Goal: Transaction & Acquisition: Purchase product/service

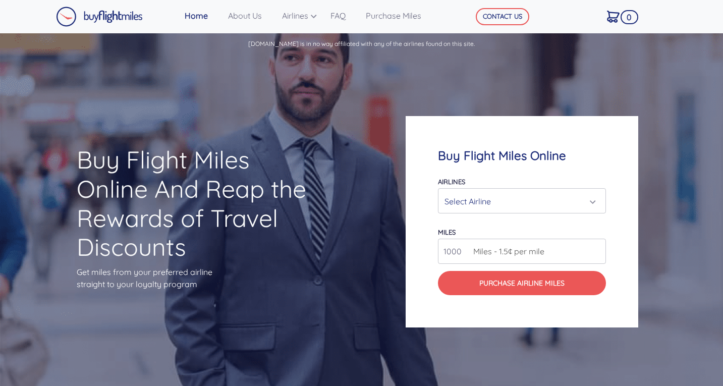
click at [502, 201] on div "Select Airline" at bounding box center [519, 201] width 149 height 19
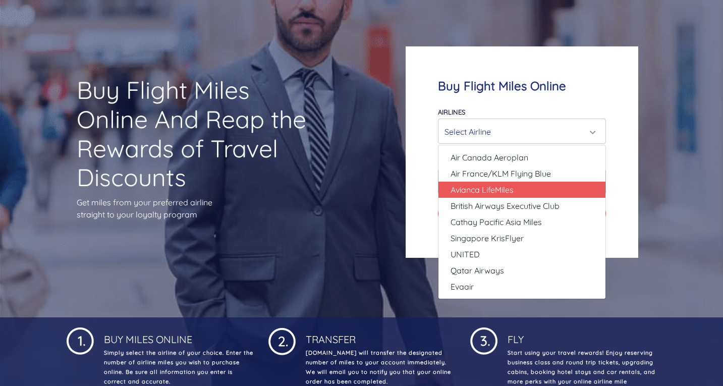
scroll to position [50, 0]
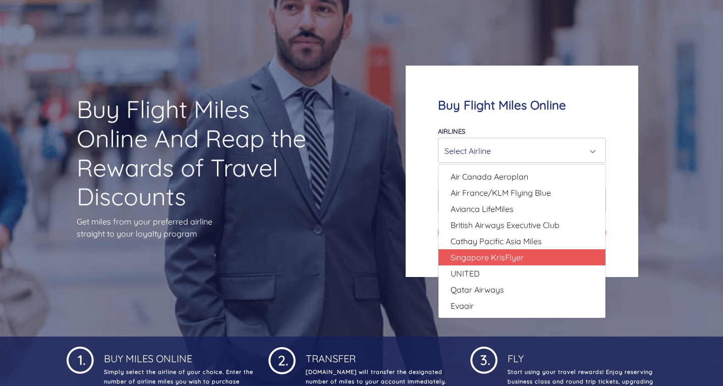
click at [511, 255] on span "Singapore KrisFlyer" at bounding box center [487, 257] width 73 height 12
select select "Singapore KrisFlyer"
type input "80000"
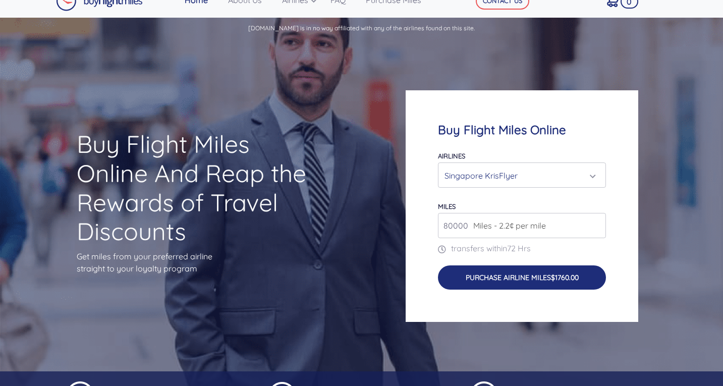
scroll to position [0, 0]
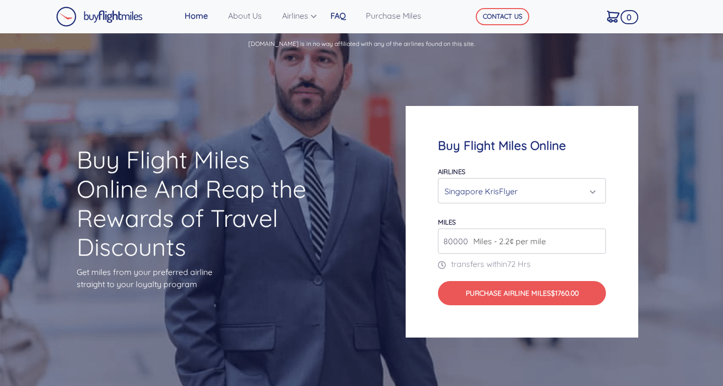
click at [335, 12] on link "FAQ" at bounding box center [343, 16] width 35 height 20
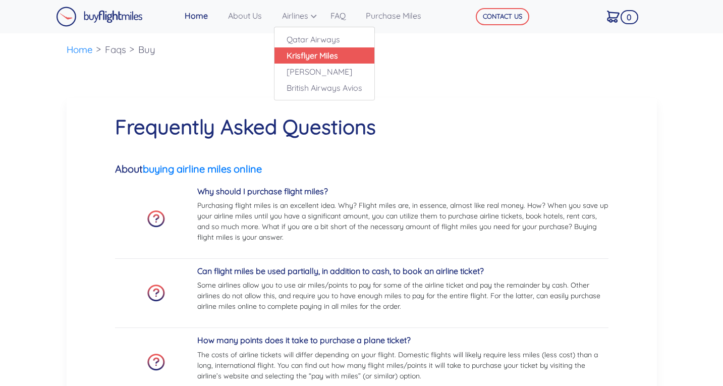
click at [317, 61] on link "Krisflyer Miles" at bounding box center [325, 55] width 100 height 16
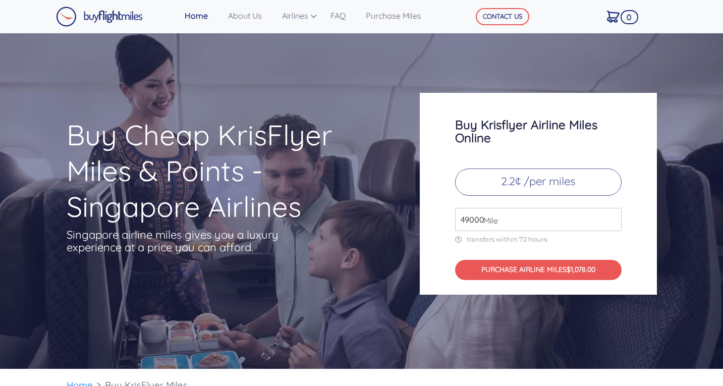
click at [511, 182] on p "2.2¢ /per miles" at bounding box center [538, 182] width 167 height 27
click at [612, 216] on input "50000" at bounding box center [538, 219] width 167 height 23
click at [612, 216] on input "51000" at bounding box center [538, 219] width 167 height 23
type input "52000"
click at [612, 216] on input "52000" at bounding box center [538, 219] width 167 height 23
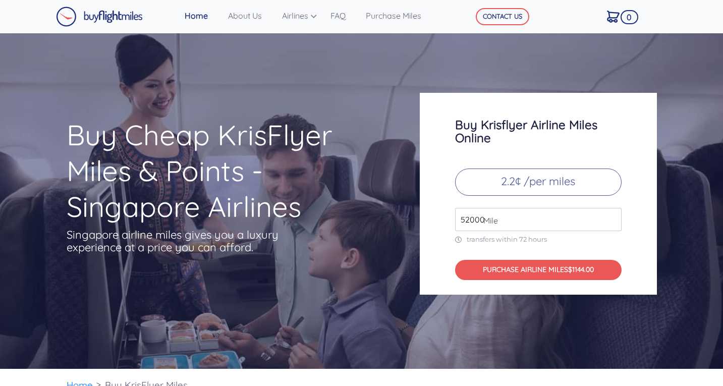
click at [455, 238] on icon at bounding box center [461, 240] width 12 height 7
click at [459, 238] on icon at bounding box center [461, 240] width 12 height 7
click at [499, 239] on p "transfers within 72 hours" at bounding box center [538, 239] width 167 height 9
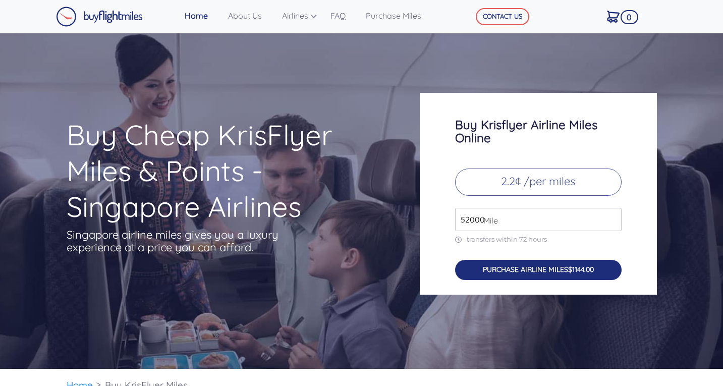
click at [506, 270] on button "PURCHASE AIRLINE MILES $1144.00" at bounding box center [538, 270] width 167 height 21
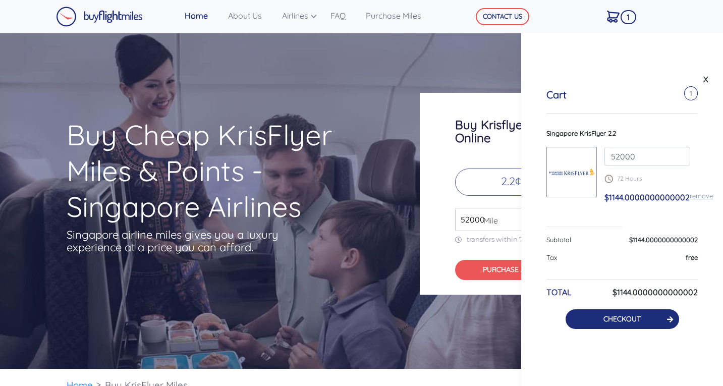
click at [612, 319] on link "CHECKOUT" at bounding box center [622, 318] width 37 height 9
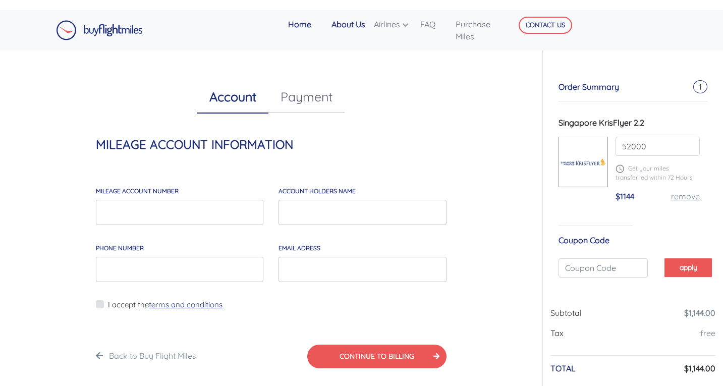
click at [352, 28] on link "About Us" at bounding box center [349, 24] width 42 height 20
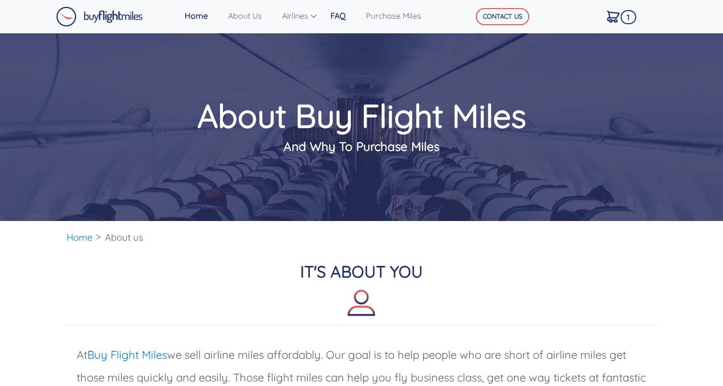
click at [344, 16] on link "FAQ" at bounding box center [343, 16] width 35 height 20
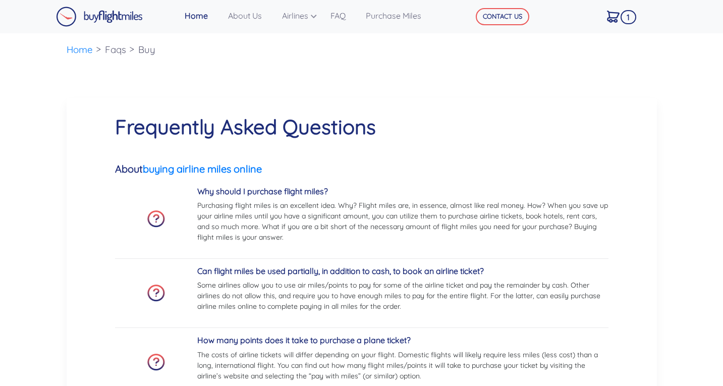
click at [127, 47] on li "Faqs" at bounding box center [115, 49] width 31 height 33
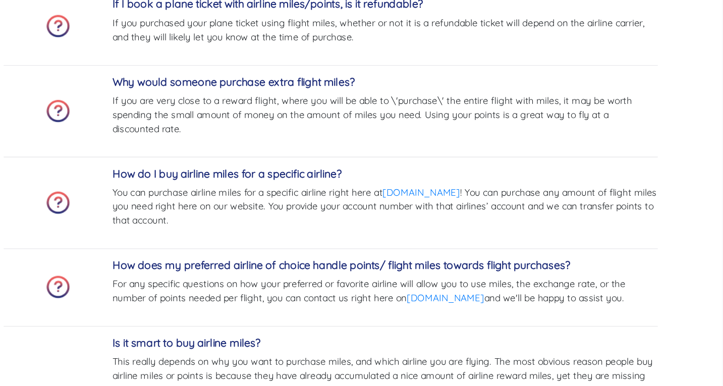
scroll to position [579, 0]
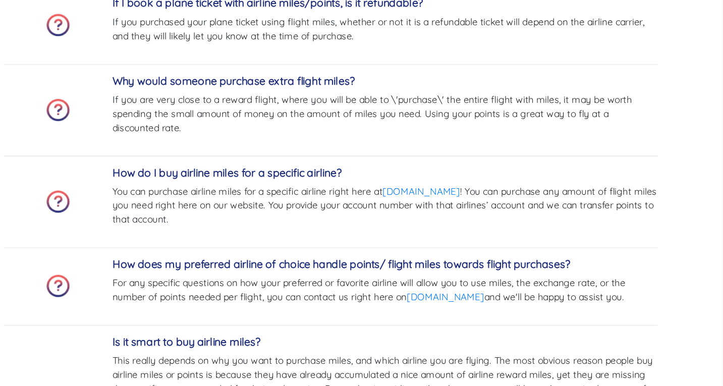
click at [600, 193] on p "If you are very close to a reward flight, where you will be able to \'purchase\…" at bounding box center [402, 181] width 411 height 32
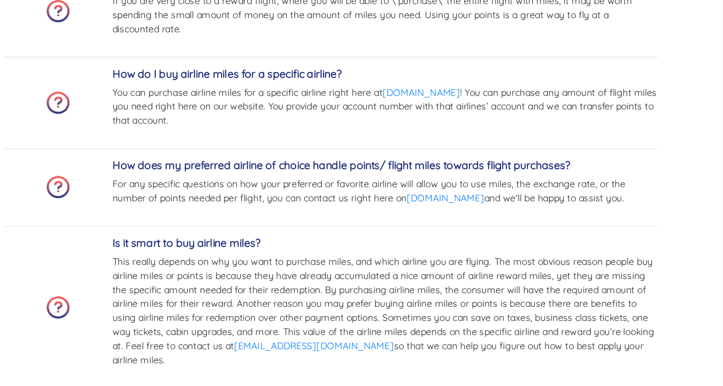
scroll to position [655, 0]
click at [603, 216] on h5 "How does my preferred airline of choice handle points/ flight miles towards fli…" at bounding box center [402, 219] width 411 height 10
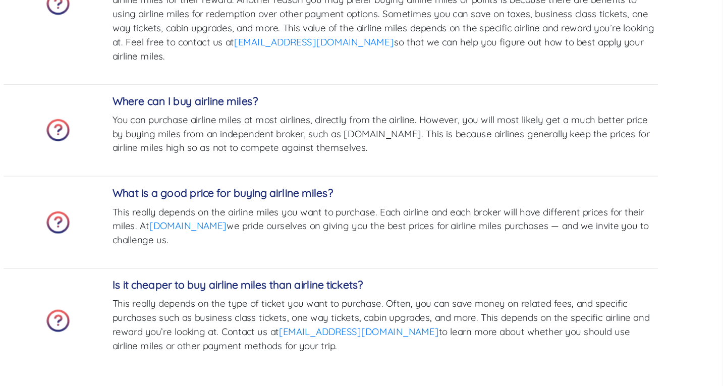
scroll to position [882, 0]
